Goal: Use online tool/utility

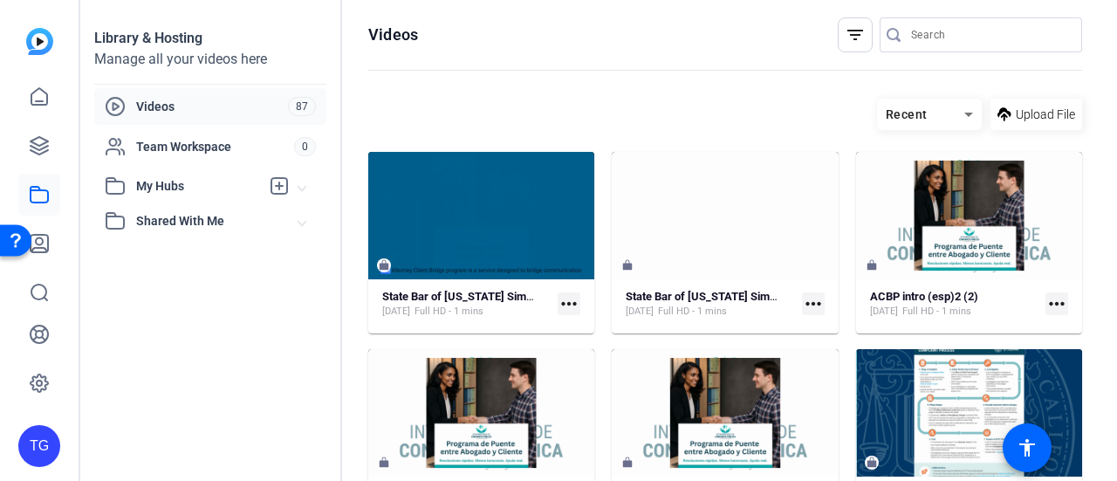
click at [1047, 296] on mat-icon "more_horiz" at bounding box center [1057, 303] width 23 height 23
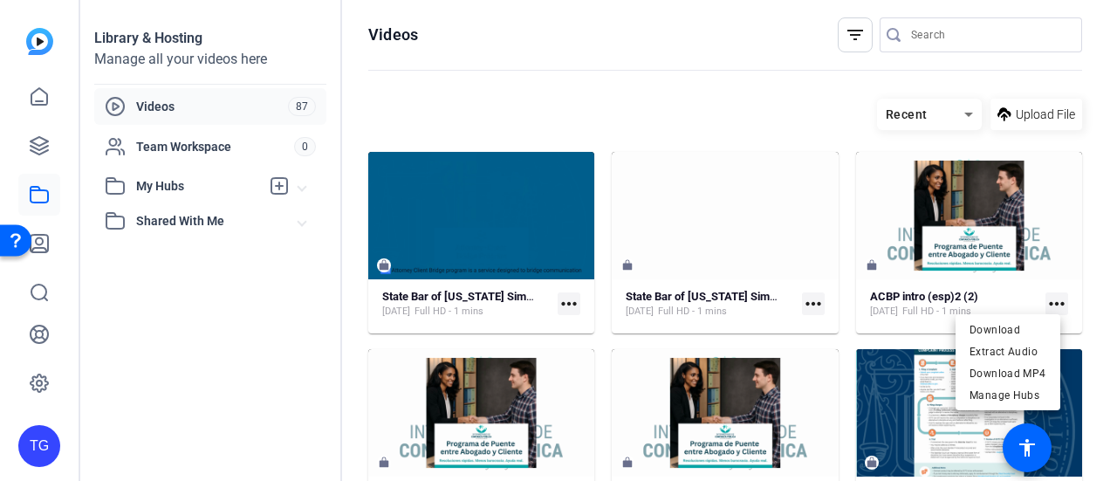
click at [7, 151] on div at bounding box center [558, 240] width 1117 height 481
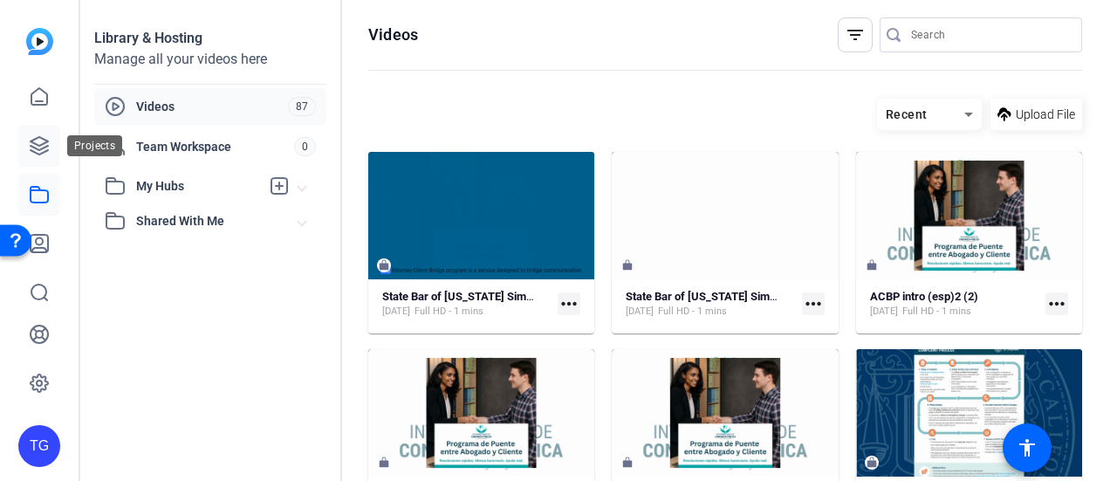
click at [40, 145] on icon at bounding box center [39, 145] width 17 height 17
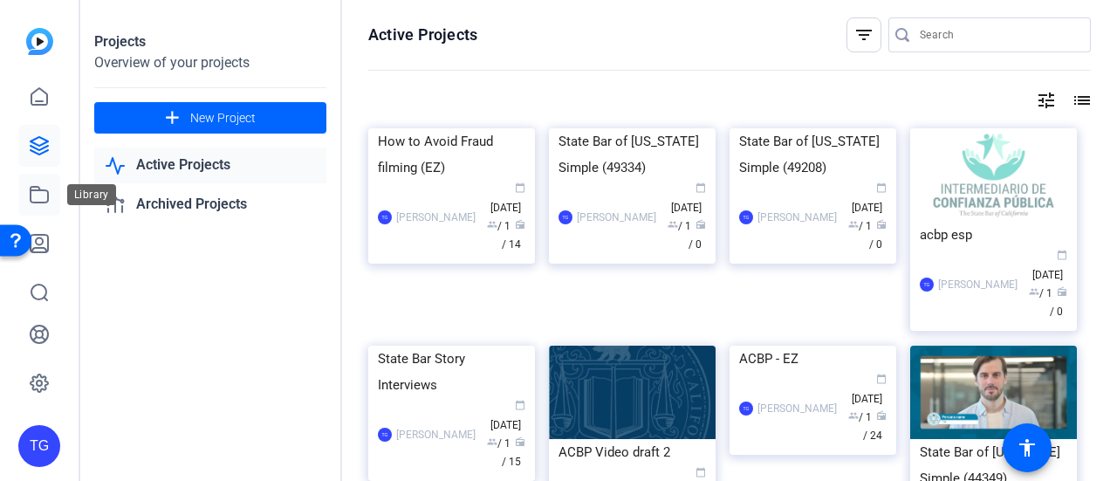
click at [40, 191] on icon at bounding box center [39, 195] width 17 height 16
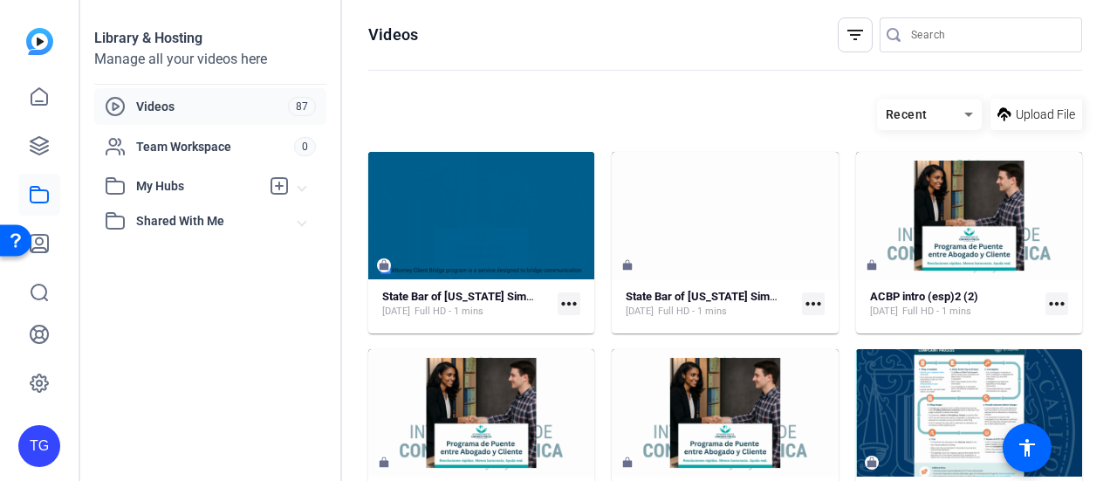
click at [815, 301] on mat-icon "more_horiz" at bounding box center [813, 303] width 23 height 23
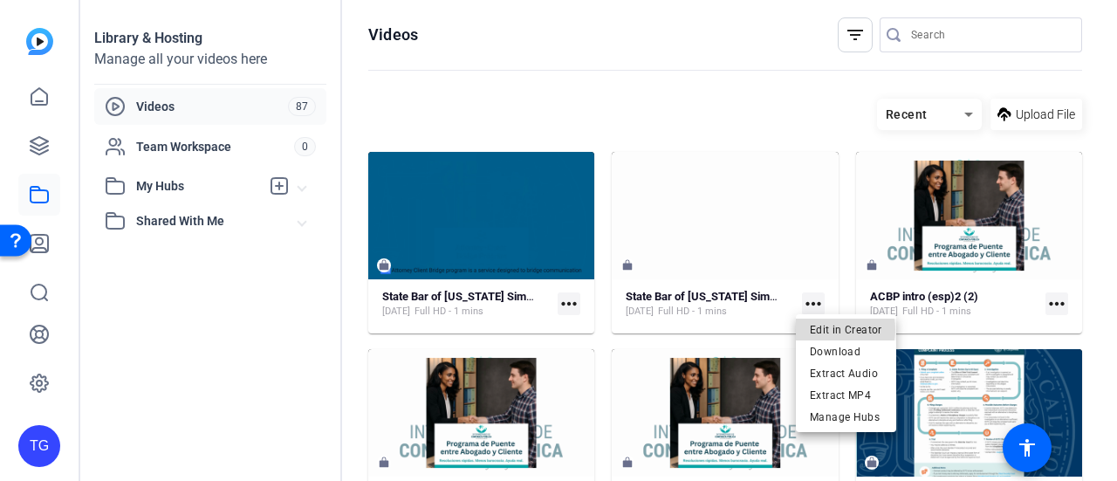
click at [838, 329] on span "Edit in Creator" at bounding box center [846, 329] width 72 height 21
